Goal: Information Seeking & Learning: Learn about a topic

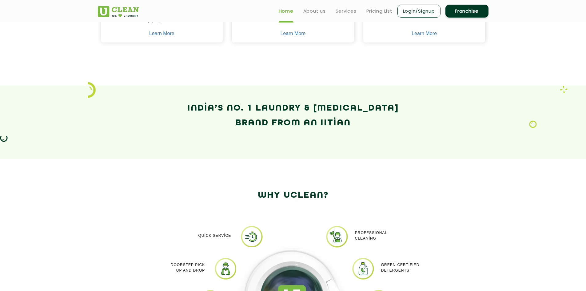
scroll to position [215, 0]
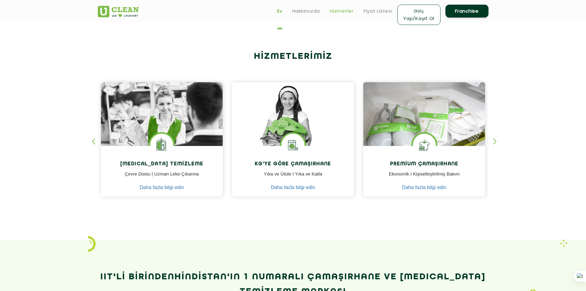
click at [340, 11] on font "Hizmetler" at bounding box center [342, 11] width 24 height 6
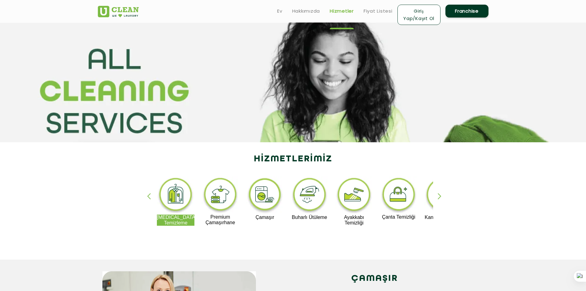
click at [177, 201] on img at bounding box center [176, 195] width 38 height 38
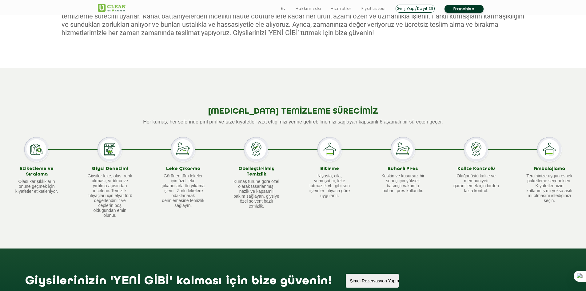
scroll to position [461, 0]
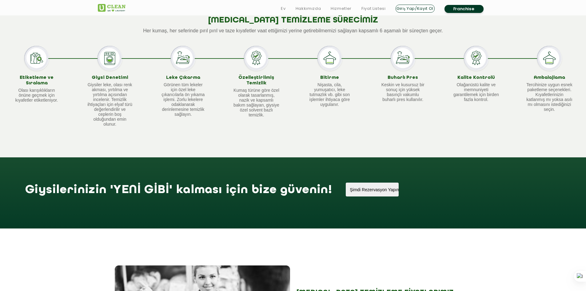
drag, startPoint x: 75, startPoint y: 130, endPoint x: 61, endPoint y: 96, distance: 37.3
click at [75, 130] on div "[MEDICAL_DATA] TEMİZLEME SÜRECİMİZ Her kumaş, her seferinde pırıl pırıl ve taze…" at bounding box center [293, 67] width 586 height 181
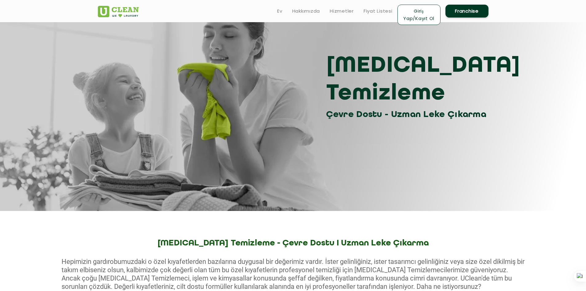
scroll to position [0, 0]
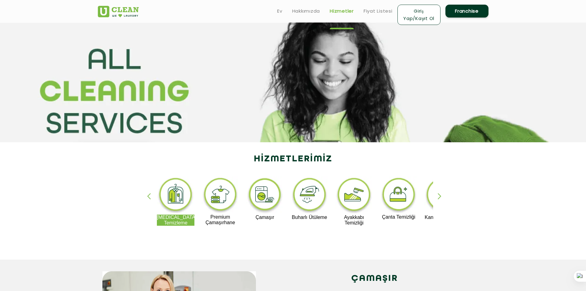
drag, startPoint x: 312, startPoint y: 198, endPoint x: 268, endPoint y: 197, distance: 44.3
click at [438, 195] on div "button" at bounding box center [442, 201] width 9 height 17
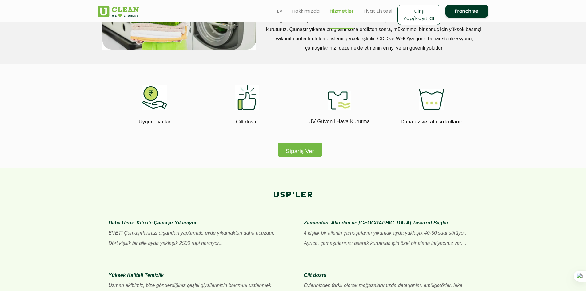
scroll to position [277, 0]
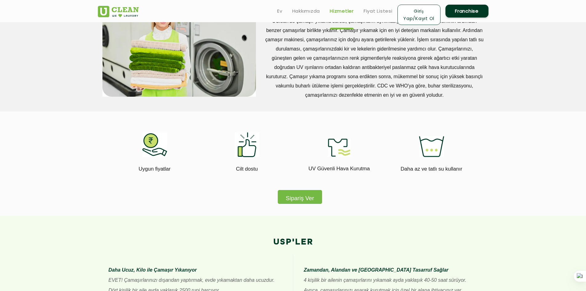
click at [155, 146] on img at bounding box center [154, 144] width 25 height 25
drag, startPoint x: 157, startPoint y: 159, endPoint x: 151, endPoint y: 139, distance: 20.7
click at [151, 139] on img at bounding box center [154, 144] width 25 height 25
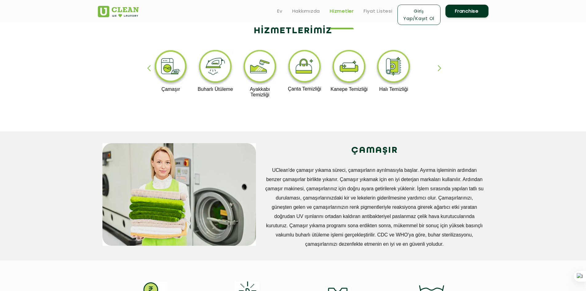
scroll to position [123, 0]
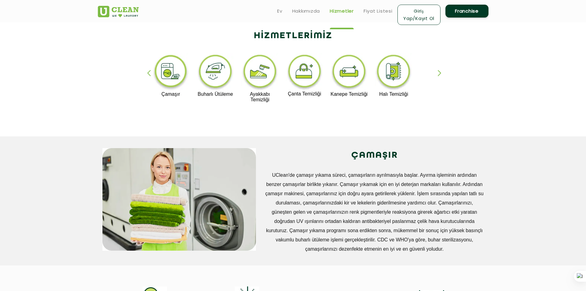
click at [172, 77] on img at bounding box center [171, 72] width 38 height 38
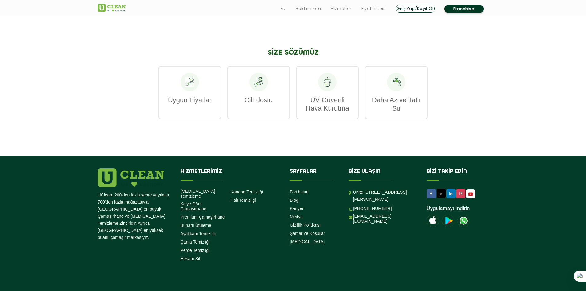
scroll to position [923, 0]
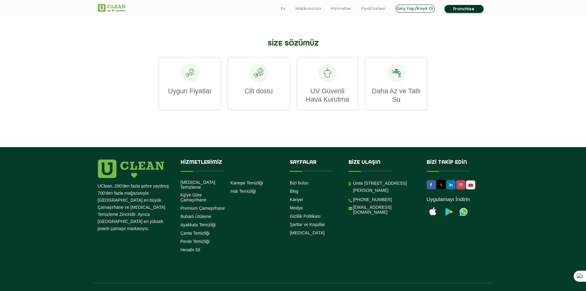
drag, startPoint x: 184, startPoint y: 74, endPoint x: 194, endPoint y: 70, distance: 10.7
drag, startPoint x: 194, startPoint y: 70, endPoint x: 191, endPoint y: 78, distance: 8.4
click at [191, 78] on div at bounding box center [190, 73] width 18 height 18
drag, startPoint x: 191, startPoint y: 78, endPoint x: 188, endPoint y: 70, distance: 8.4
click at [188, 70] on icon at bounding box center [189, 72] width 9 height 9
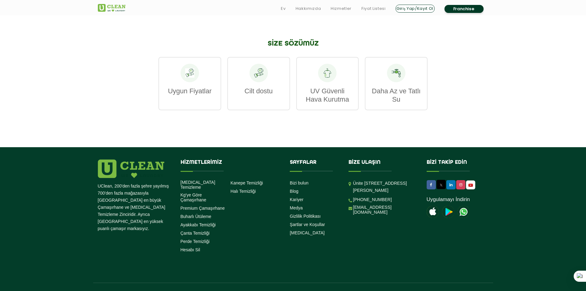
drag, startPoint x: 186, startPoint y: 68, endPoint x: 201, endPoint y: 73, distance: 15.5
click at [201, 73] on div "Uygun Fiyatlar" at bounding box center [189, 83] width 63 height 53
drag, startPoint x: 400, startPoint y: 75, endPoint x: 400, endPoint y: 80, distance: 4.3
click at [400, 80] on div at bounding box center [396, 73] width 18 height 18
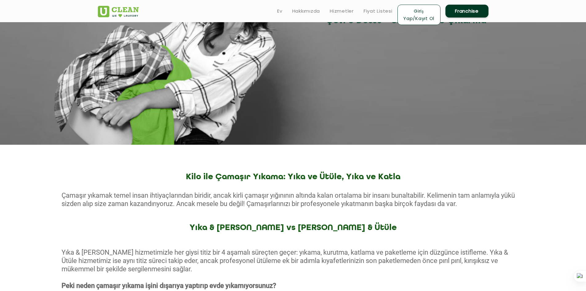
scroll to position [39, 0]
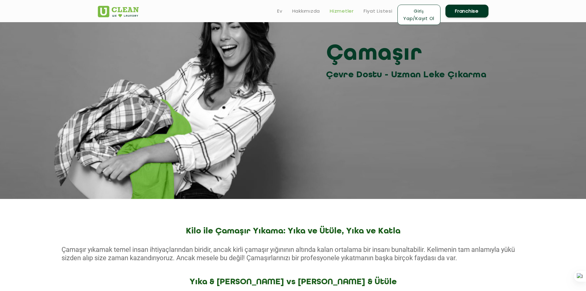
click at [341, 11] on font "Hizmetler" at bounding box center [342, 11] width 24 height 6
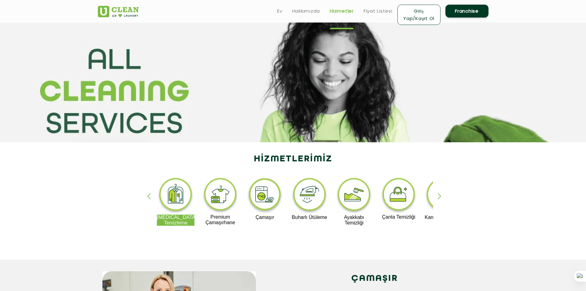
click at [225, 199] on img at bounding box center [220, 195] width 38 height 38
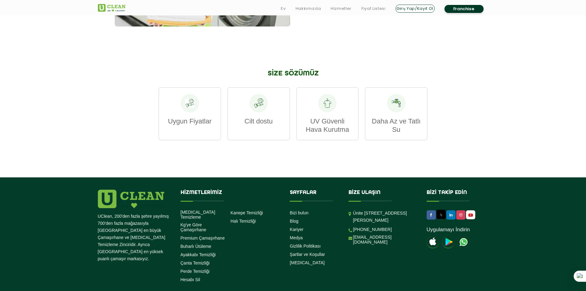
scroll to position [767, 0]
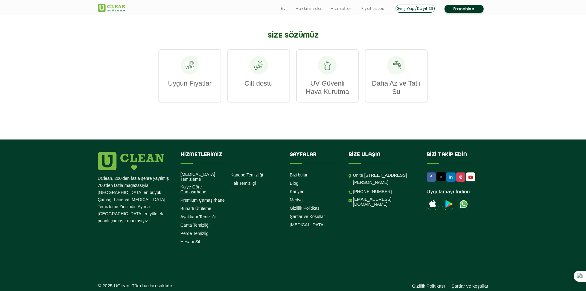
drag, startPoint x: 205, startPoint y: 69, endPoint x: 197, endPoint y: 65, distance: 8.7
click at [204, 68] on div "Uygun Fiyatlar" at bounding box center [189, 75] width 63 height 53
drag, startPoint x: 195, startPoint y: 65, endPoint x: 181, endPoint y: 69, distance: 14.3
click at [181, 69] on div at bounding box center [190, 65] width 18 height 18
drag, startPoint x: 188, startPoint y: 67, endPoint x: 194, endPoint y: 66, distance: 6.8
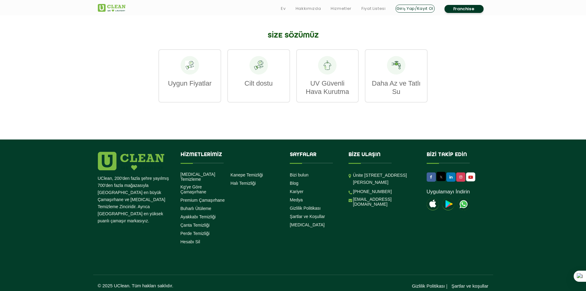
click at [190, 66] on icon at bounding box center [189, 65] width 9 height 9
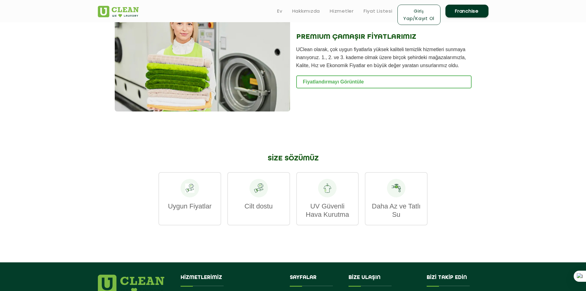
scroll to position [644, 0]
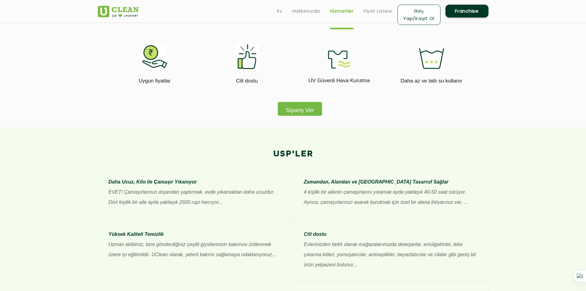
scroll to position [308, 0]
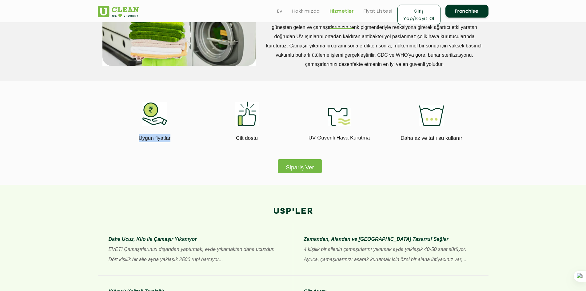
drag, startPoint x: 170, startPoint y: 140, endPoint x: 137, endPoint y: 137, distance: 32.8
click at [137, 137] on p "Uygun fiyatlar" at bounding box center [154, 138] width 83 height 8
copy font "Uygun fiyatlar"
drag, startPoint x: 261, startPoint y: 140, endPoint x: 237, endPoint y: 138, distance: 24.1
click at [237, 138] on p "Cilt dostu" at bounding box center [246, 138] width 83 height 8
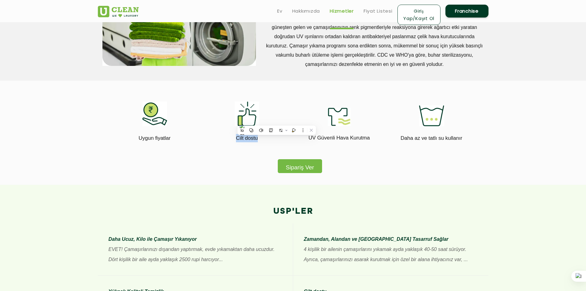
copy font "Cilt dostu"
drag, startPoint x: 376, startPoint y: 139, endPoint x: 318, endPoint y: 140, distance: 57.8
click at [318, 140] on p "UV Güvenli Hava Kurutma" at bounding box center [339, 137] width 83 height 8
copy font "Güvenli Hava Kurutma"
drag, startPoint x: 463, startPoint y: 137, endPoint x: 400, endPoint y: 137, distance: 63.0
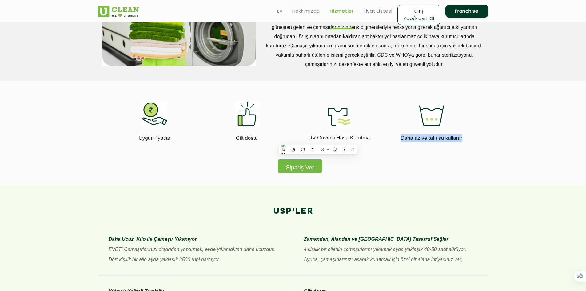
click at [400, 137] on p "Daha az ve tatlı su kullanır" at bounding box center [431, 138] width 83 height 8
